Goal: Task Accomplishment & Management: Manage account settings

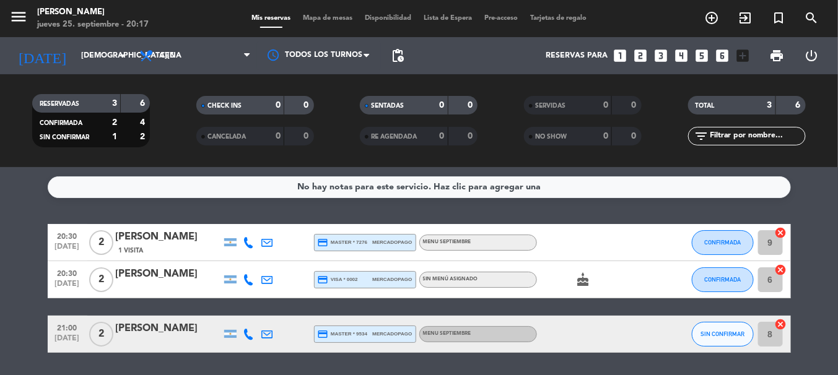
click at [584, 281] on icon "cake" at bounding box center [583, 280] width 15 height 15
click at [584, 248] on div "CUMPLEAÑOS" at bounding box center [584, 258] width 76 height 22
click at [102, 61] on input "[DEMOGRAPHIC_DATA][DATE]" at bounding box center [127, 55] width 105 height 21
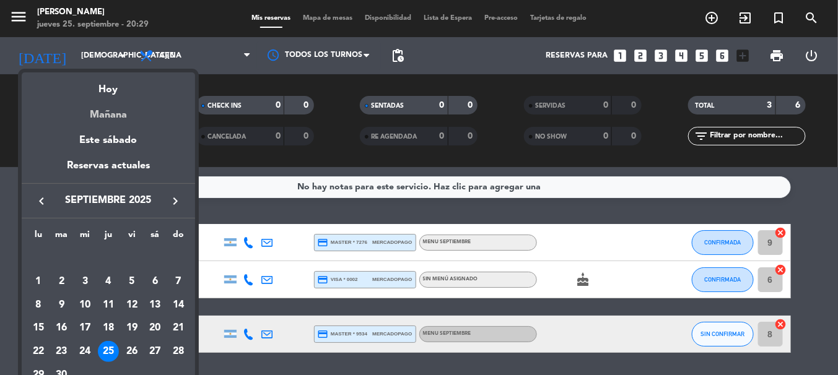
click at [113, 112] on div "Mañana" at bounding box center [108, 110] width 173 height 25
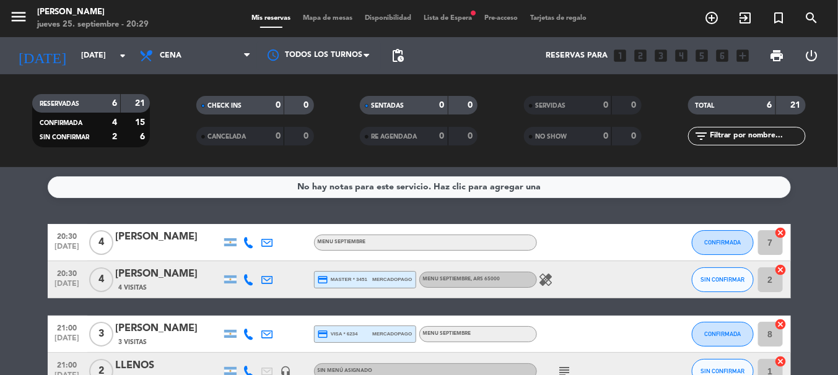
click at [24, 210] on div "No hay notas para este servicio. Haz clic para agregar una 20:30 [DATE] 4 [PERS…" at bounding box center [419, 271] width 838 height 208
click at [76, 51] on input "[DATE]" at bounding box center [127, 55] width 105 height 21
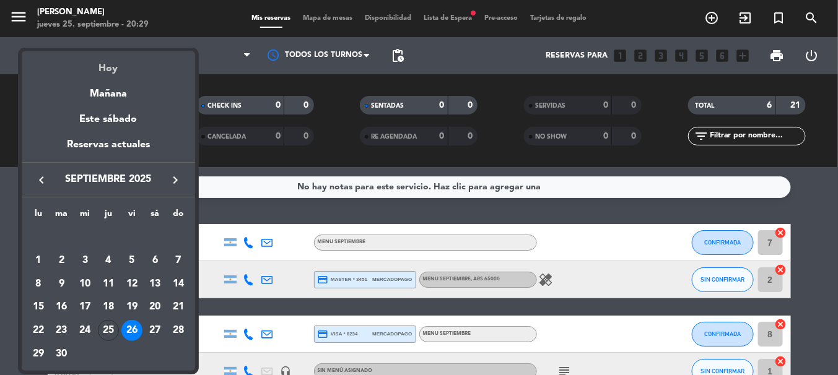
click at [109, 64] on div "Hoy" at bounding box center [108, 63] width 173 height 25
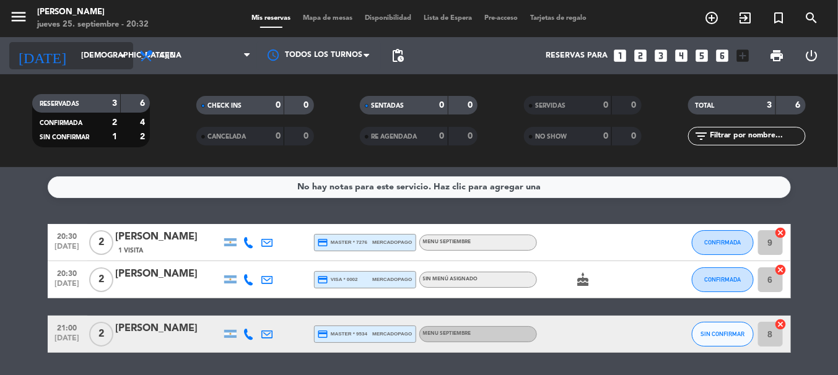
click at [120, 63] on input "[DEMOGRAPHIC_DATA][DATE]" at bounding box center [127, 55] width 105 height 21
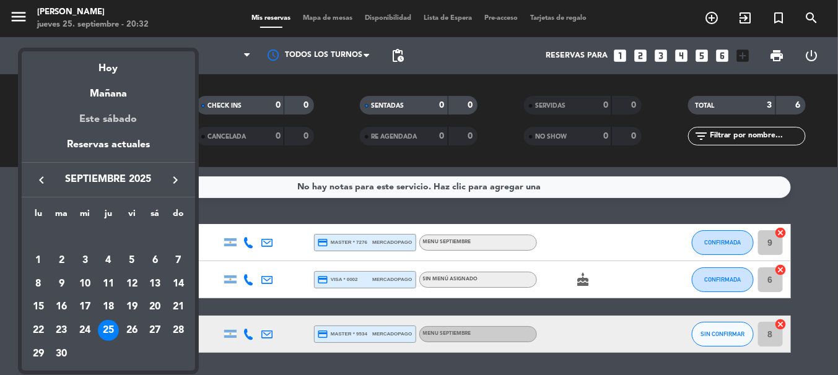
click at [124, 123] on div "Este sábado" at bounding box center [108, 119] width 173 height 35
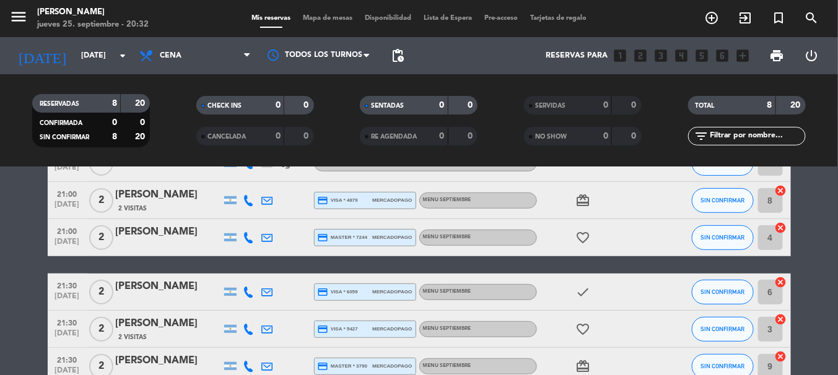
scroll to position [195, 0]
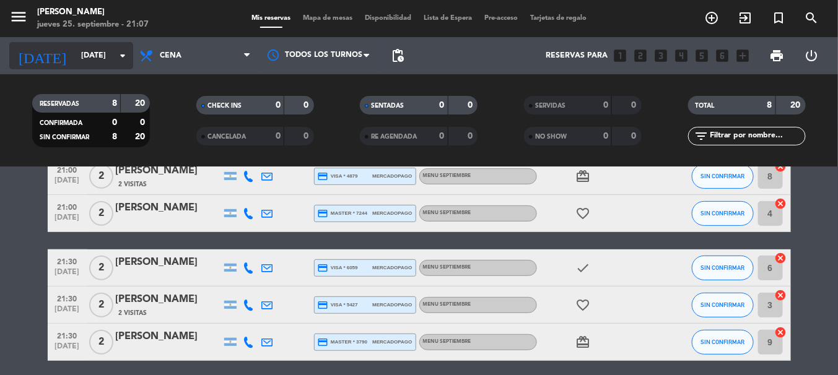
click at [114, 68] on div "[DATE] [DATE] arrow_drop_down" at bounding box center [71, 55] width 124 height 27
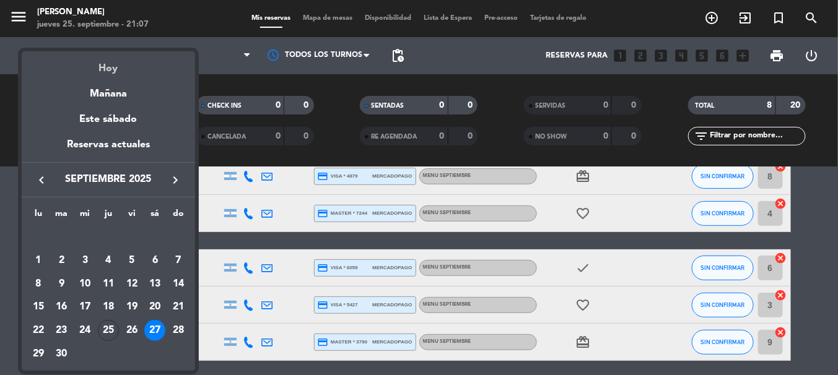
click at [114, 63] on div "Hoy" at bounding box center [108, 63] width 173 height 25
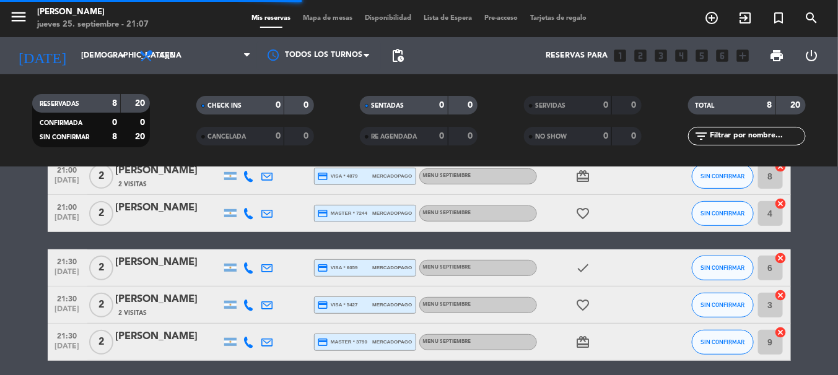
scroll to position [39, 0]
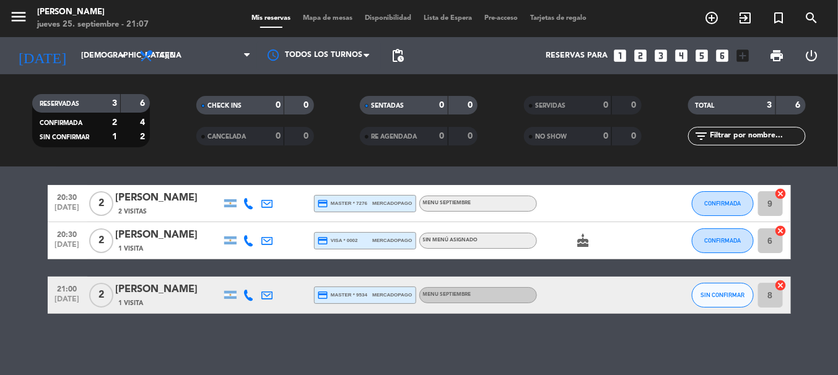
click at [245, 294] on icon at bounding box center [248, 295] width 11 height 11
click at [255, 278] on span "content_paste" at bounding box center [259, 274] width 9 height 9
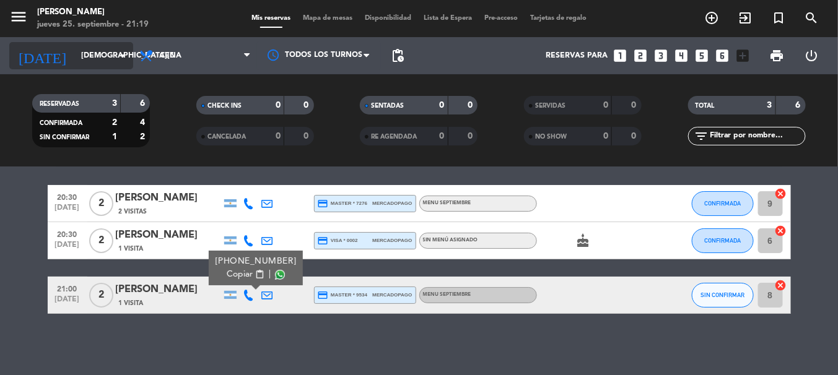
click at [124, 58] on icon "arrow_drop_down" at bounding box center [122, 55] width 15 height 15
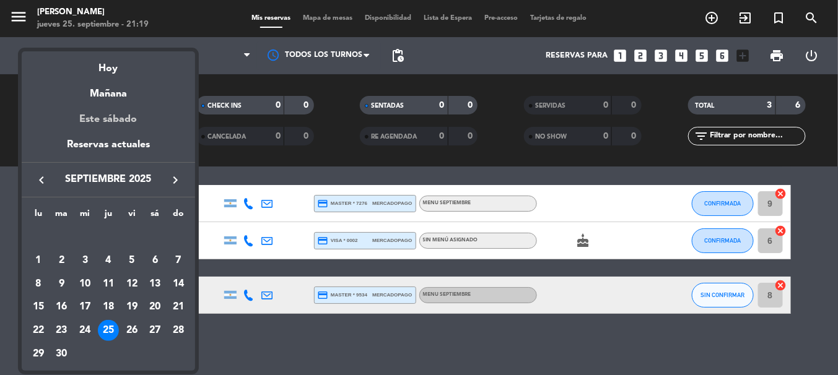
click at [129, 121] on div "Este sábado" at bounding box center [108, 119] width 173 height 35
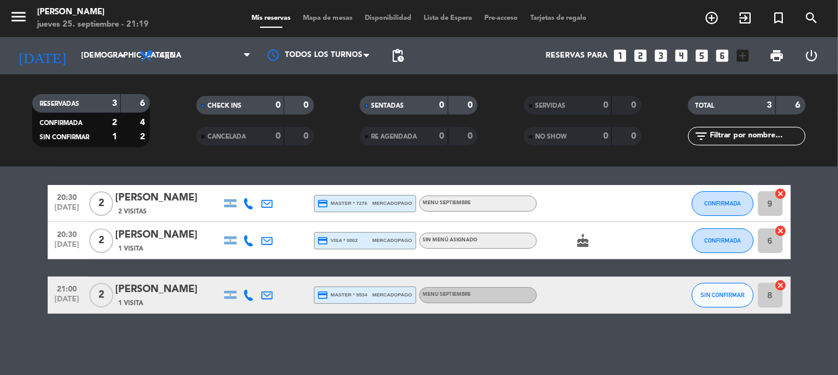
type input "[DATE]"
